Goal: Task Accomplishment & Management: Manage account settings

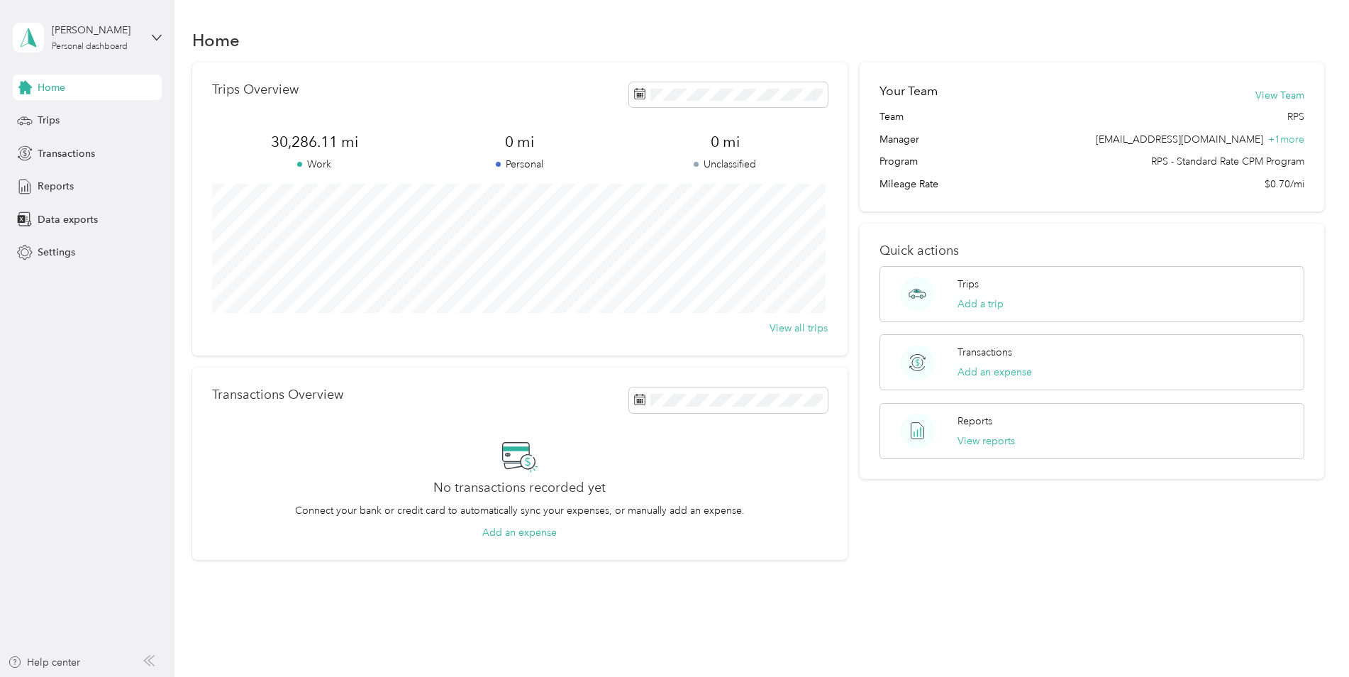
click at [67, 89] on div "Home" at bounding box center [87, 87] width 149 height 26
click at [53, 116] on span "Trips" at bounding box center [49, 120] width 22 height 15
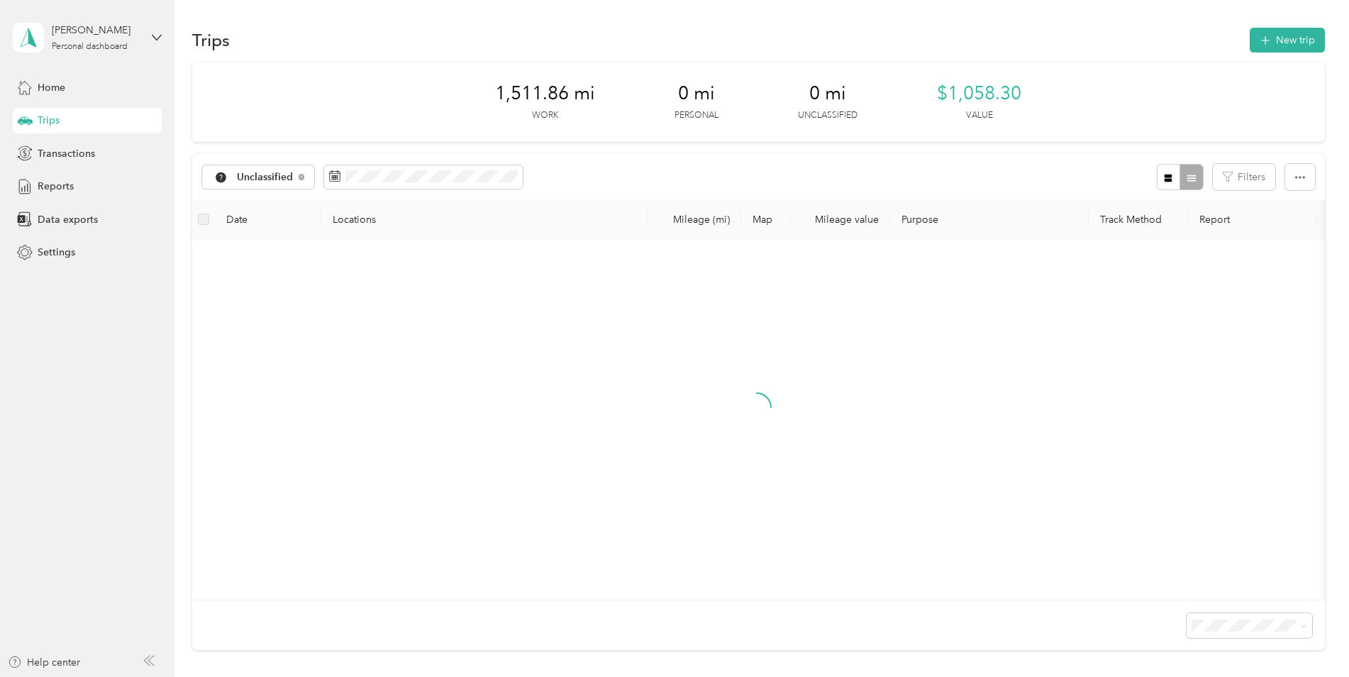
click at [53, 116] on span "Trips" at bounding box center [49, 120] width 22 height 15
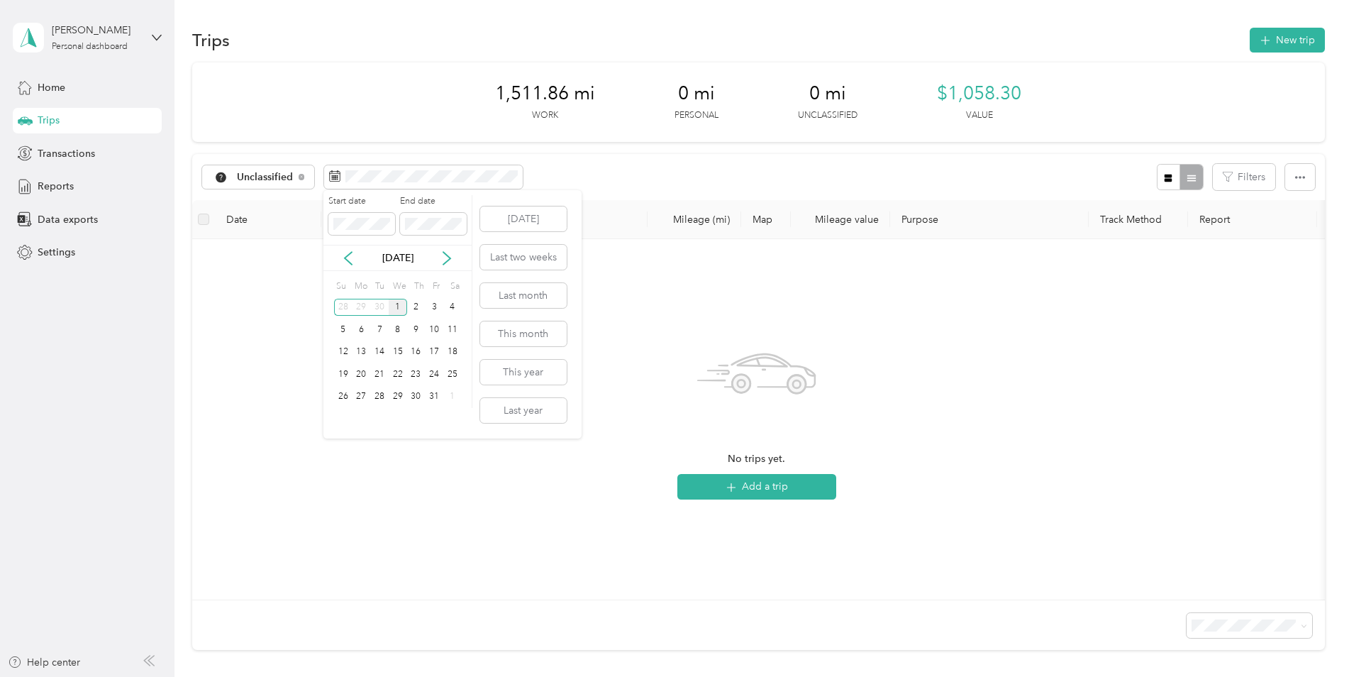
click at [399, 304] on div "1" at bounding box center [398, 308] width 18 height 18
